Goal: Task Accomplishment & Management: Manage account settings

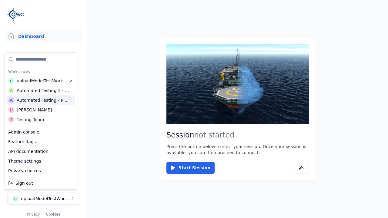
click at [41, 100] on div "Automated Testing - Playwright" at bounding box center [43, 100] width 52 height 6
click at [194, 109] on html "Support Dashboard Assets 3D Models Scenes Datasets Recordings Support Documenta…" at bounding box center [194, 109] width 388 height 218
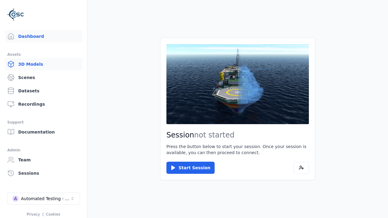
click at [43, 64] on link "3D Models" at bounding box center [43, 64] width 77 height 12
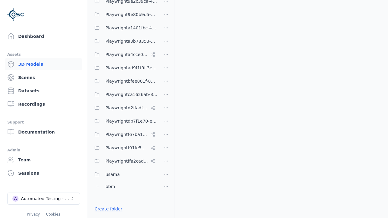
click at [107, 209] on link "Create folder" at bounding box center [108, 209] width 28 height 6
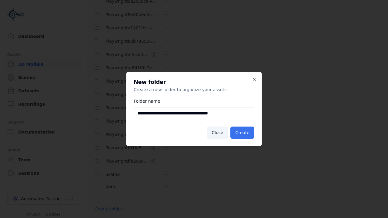
type input "**********"
click at [243, 133] on button "Create" at bounding box center [242, 133] width 24 height 12
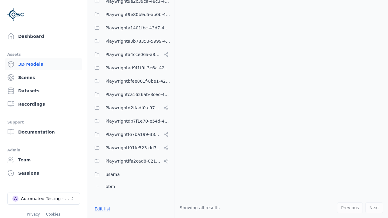
click at [101, 209] on button "Edit list" at bounding box center [102, 208] width 23 height 11
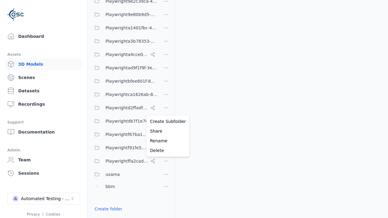
click at [166, 109] on html "Support Dashboard Assets 3D Models Scenes Datasets Recordings Support Documenta…" at bounding box center [194, 109] width 388 height 218
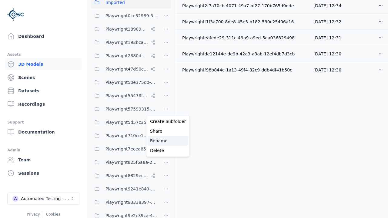
click at [166, 141] on div "Rename" at bounding box center [167, 141] width 41 height 10
